Goal: Transaction & Acquisition: Book appointment/travel/reservation

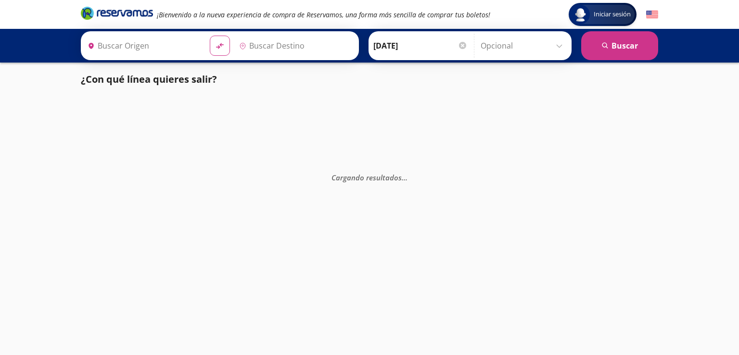
type input "[GEOGRAPHIC_DATA], [GEOGRAPHIC_DATA]"
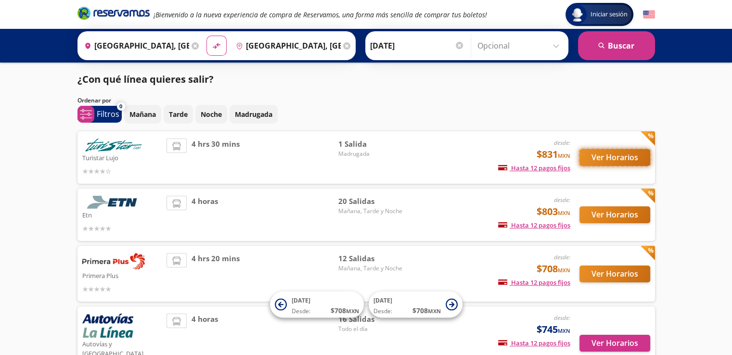
click at [606, 152] on button "Ver Horarios" at bounding box center [614, 157] width 71 height 17
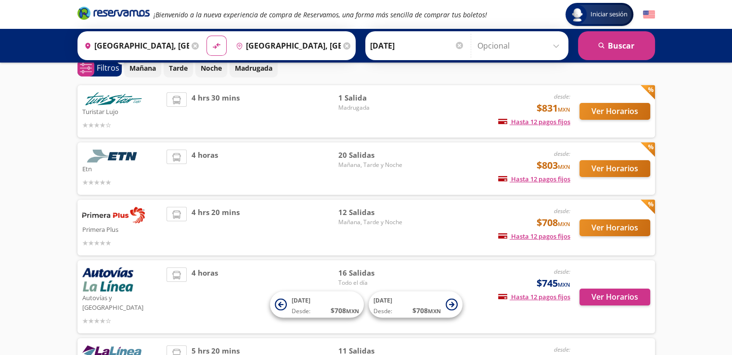
scroll to position [58, 0]
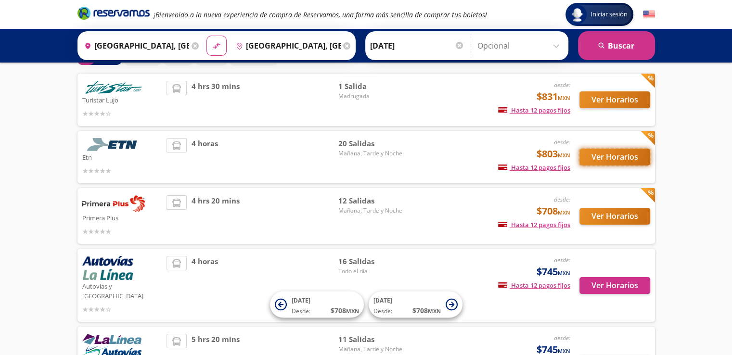
click at [596, 160] on button "Ver Horarios" at bounding box center [614, 157] width 71 height 17
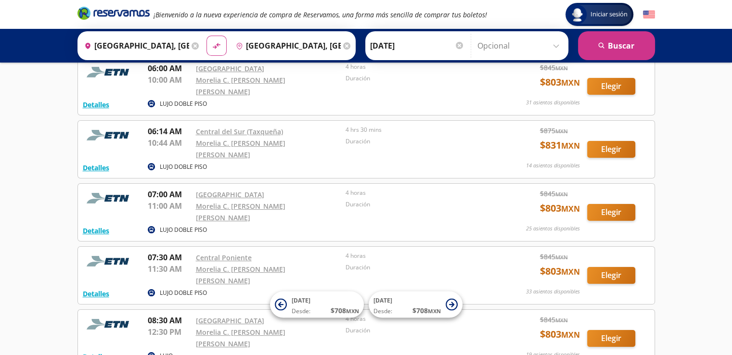
click at [596, 110] on div "Detalles LUJO DOBLE PISO 06:00 AM [GEOGRAPHIC_DATA] 10:00 AM Morelia C. [PERSON…" at bounding box center [366, 87] width 567 height 48
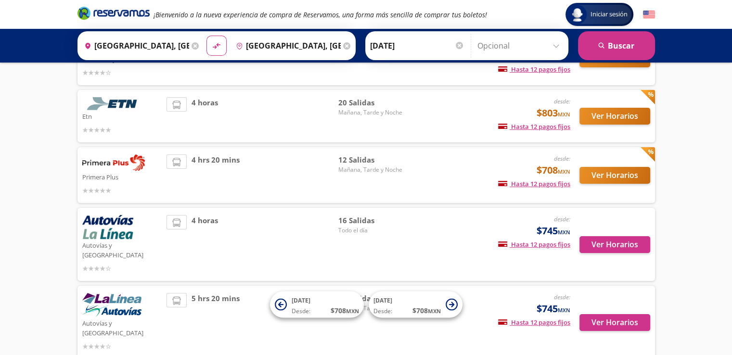
scroll to position [109, 0]
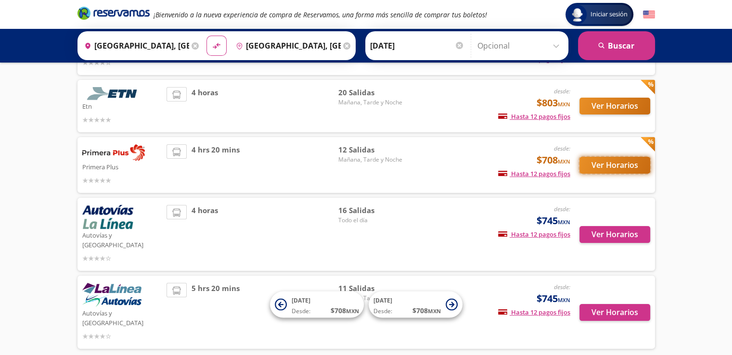
click at [612, 162] on button "Ver Horarios" at bounding box center [614, 165] width 71 height 17
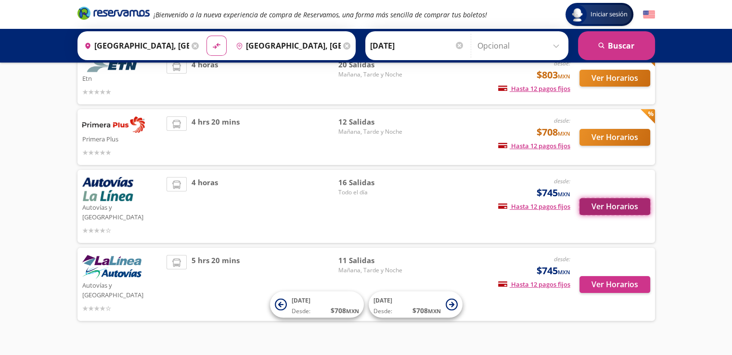
click at [642, 199] on button "Ver Horarios" at bounding box center [614, 206] width 71 height 17
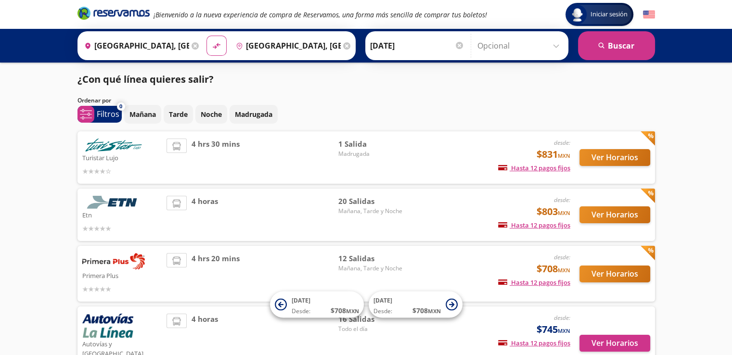
scroll to position [137, 0]
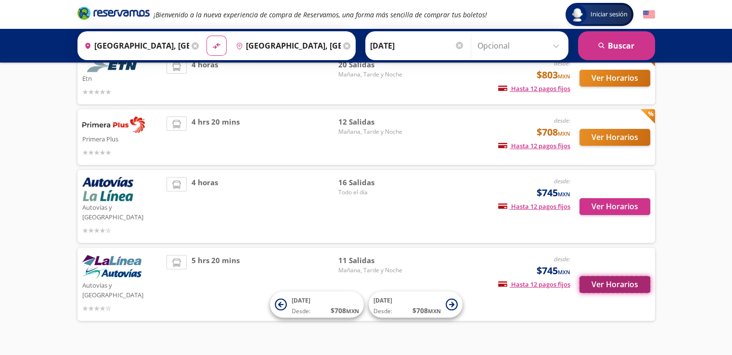
click at [639, 276] on button "Ver Horarios" at bounding box center [614, 284] width 71 height 17
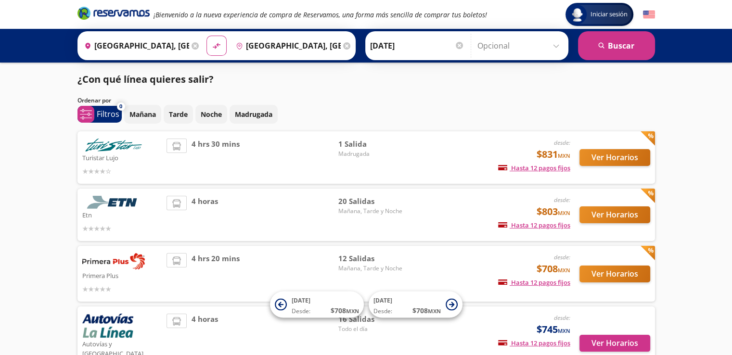
scroll to position [137, 0]
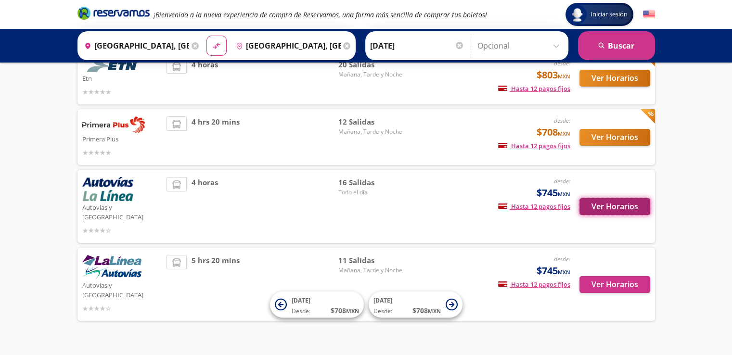
click at [601, 198] on button "Ver Horarios" at bounding box center [614, 206] width 71 height 17
